Goal: Transaction & Acquisition: Purchase product/service

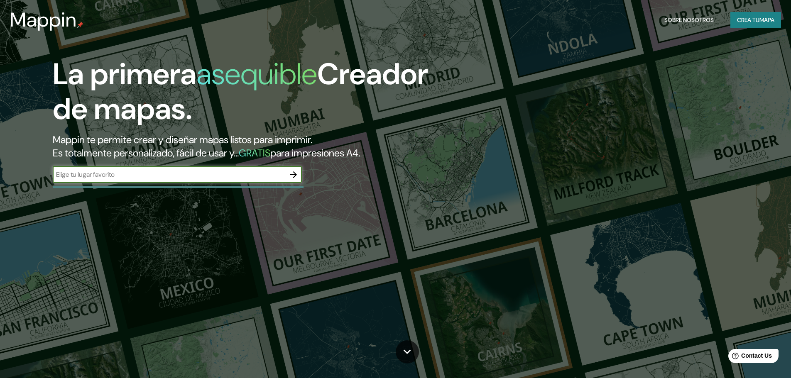
click at [155, 171] on input "text" at bounding box center [169, 175] width 233 height 10
type input "VENADO SLP"
click at [294, 177] on icon "button" at bounding box center [293, 175] width 7 height 7
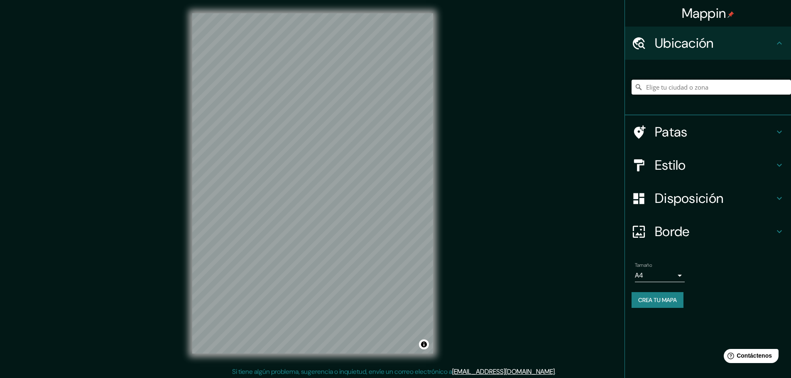
click at [712, 91] on input "Elige tu ciudad o zona" at bounding box center [711, 87] width 159 height 15
click at [674, 84] on input "Elige tu ciudad o zona" at bounding box center [711, 87] width 159 height 15
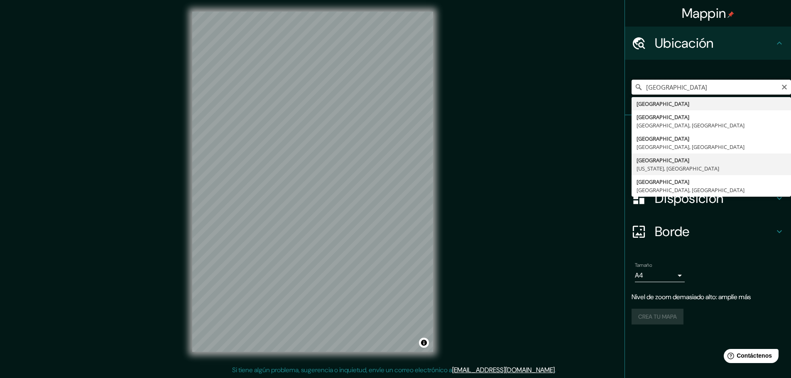
scroll to position [2, 0]
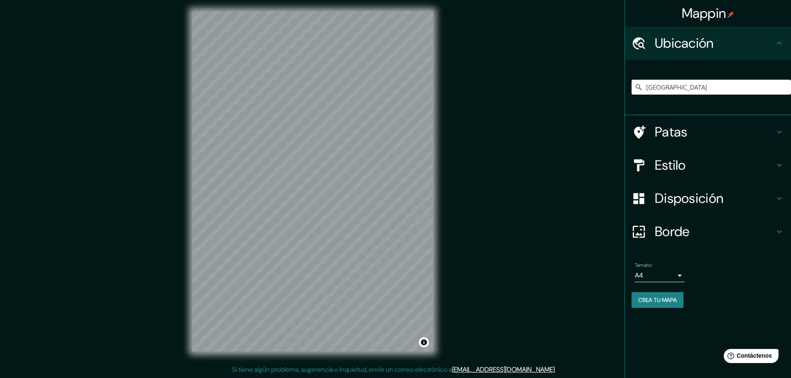
click at [691, 44] on font "Ubicación" at bounding box center [684, 42] width 59 height 17
click at [669, 83] on input "[GEOGRAPHIC_DATA]" at bounding box center [711, 87] width 159 height 15
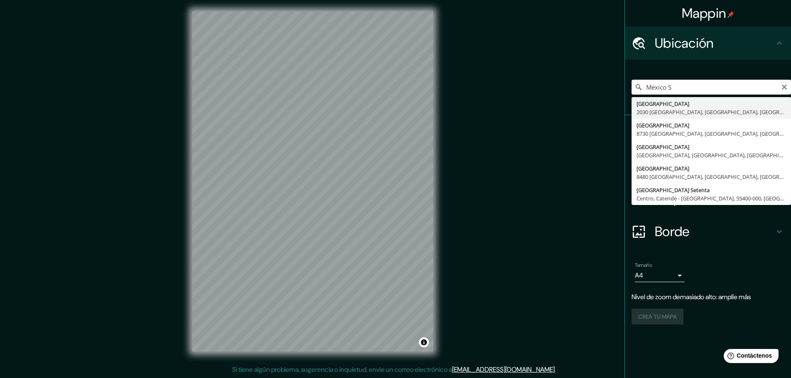
drag, startPoint x: 678, startPoint y: 88, endPoint x: 452, endPoint y: 78, distance: 226.1
click at [452, 78] on div "Mappin [GEOGRAPHIC_DATA], [GEOGRAPHIC_DATA][PERSON_NAME][PERSON_NAME][PERSON_NA…" at bounding box center [395, 188] width 791 height 380
paste input "[STREET_ADDRESS][PERSON_NAME]"
click at [379, 64] on div "Mappin Ubicación [STREET_ADDRESS][PERSON_NAME][PERSON_NAME][PERSON_NAME], Méxic…" at bounding box center [395, 188] width 791 height 380
type input "[STREET_ADDRESS][PERSON_NAME][PERSON_NAME]"
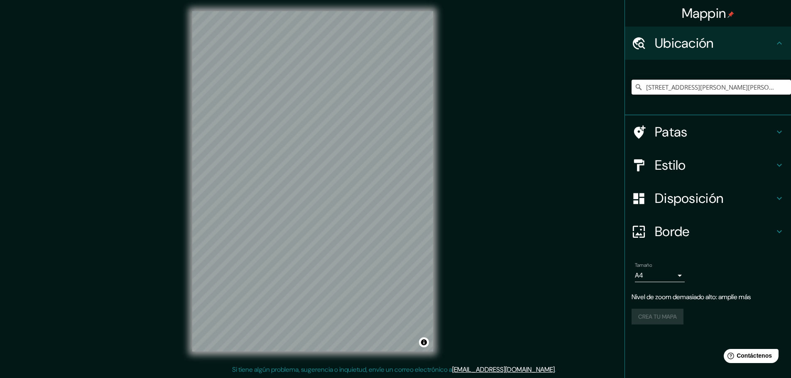
scroll to position [0, 0]
